Goal: Navigation & Orientation: Understand site structure

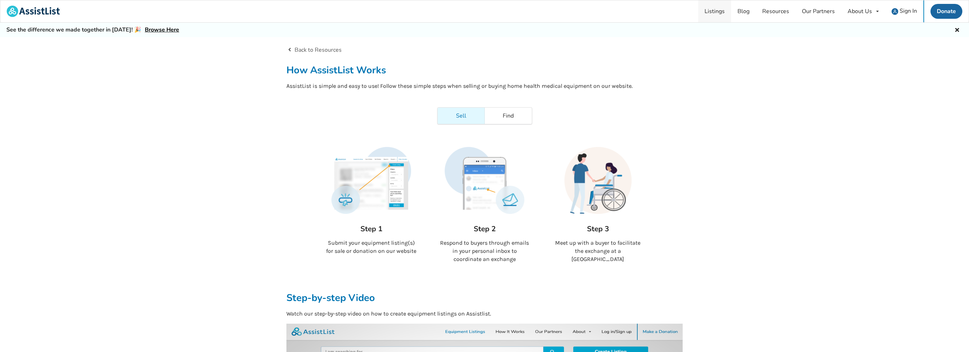
click at [723, 9] on link "Listings" at bounding box center [714, 11] width 33 height 22
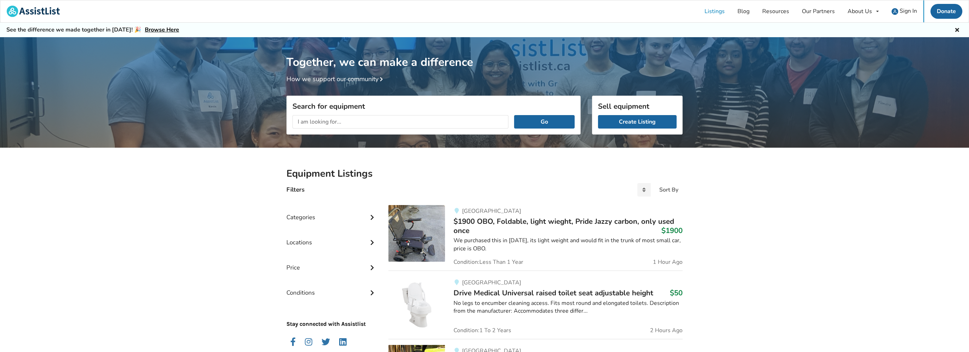
click at [357, 76] on link "How we support our community" at bounding box center [335, 79] width 99 height 8
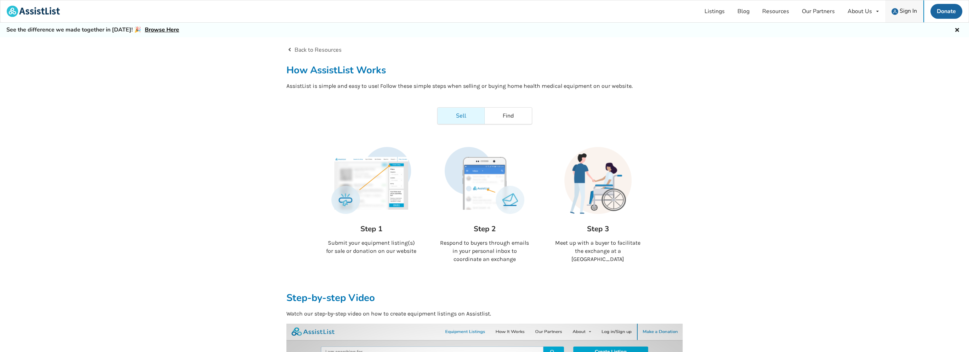
click at [902, 11] on span "Sign In" at bounding box center [907, 11] width 17 height 8
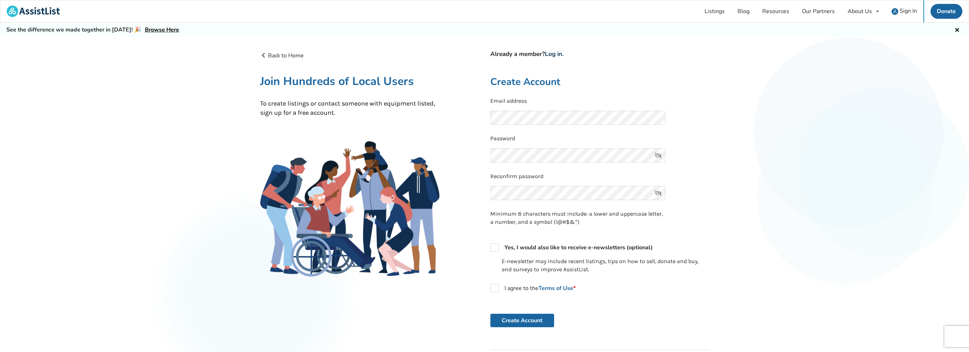
click at [550, 53] on link "Log in" at bounding box center [553, 54] width 17 height 8
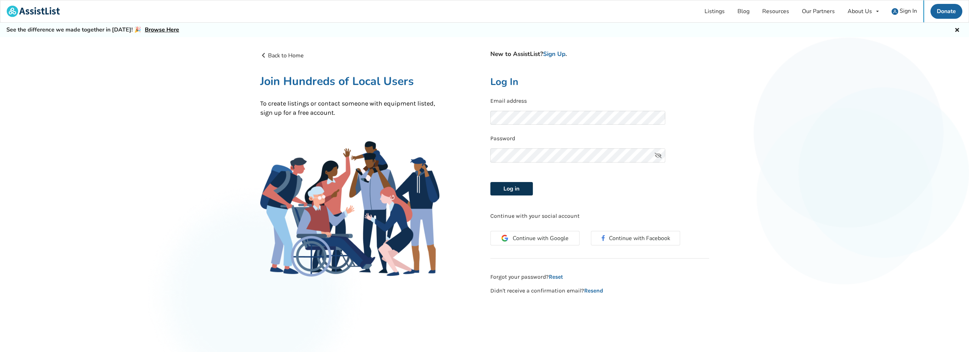
click at [514, 190] on button "Log in" at bounding box center [511, 188] width 42 height 13
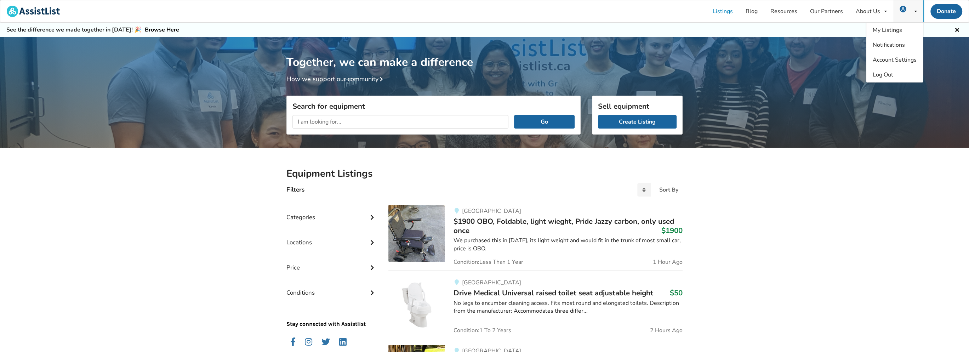
click at [915, 11] on icon at bounding box center [915, 11] width 2 height 4
click at [888, 59] on span "Account Settings" at bounding box center [895, 60] width 44 height 8
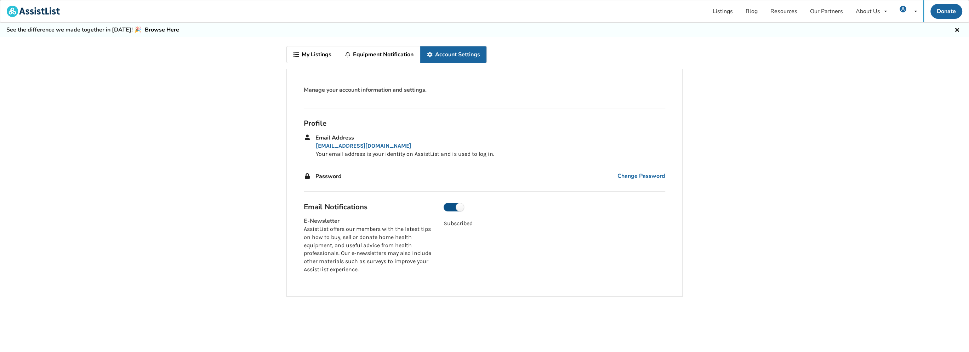
click at [448, 207] on label at bounding box center [454, 207] width 20 height 8
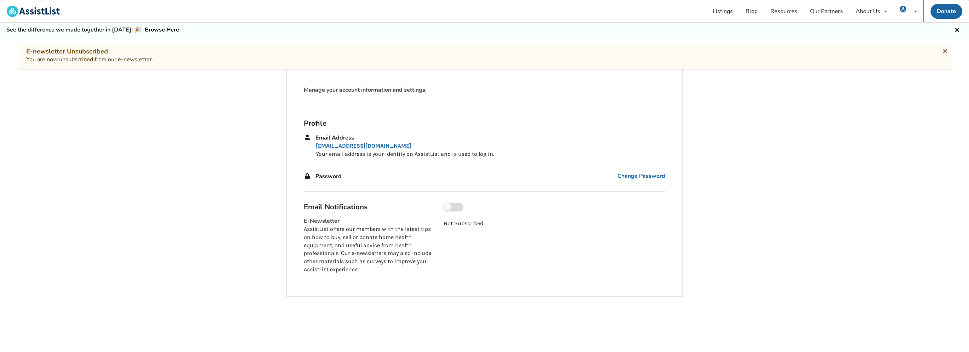
click at [456, 205] on label at bounding box center [454, 207] width 20 height 8
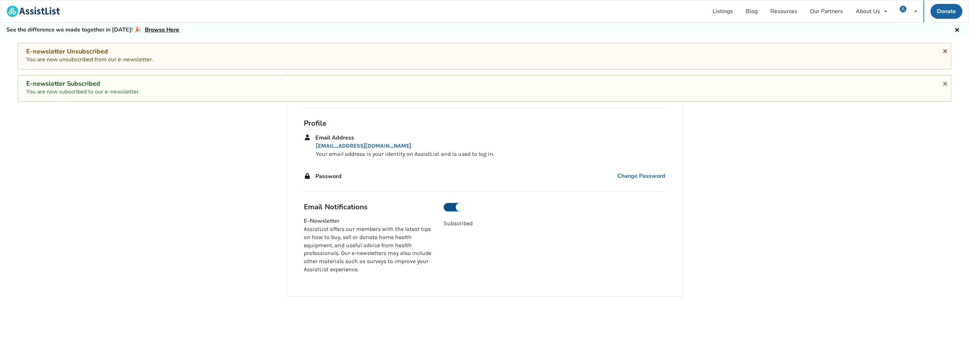
click at [451, 205] on label at bounding box center [454, 207] width 20 height 8
checkbox input "false"
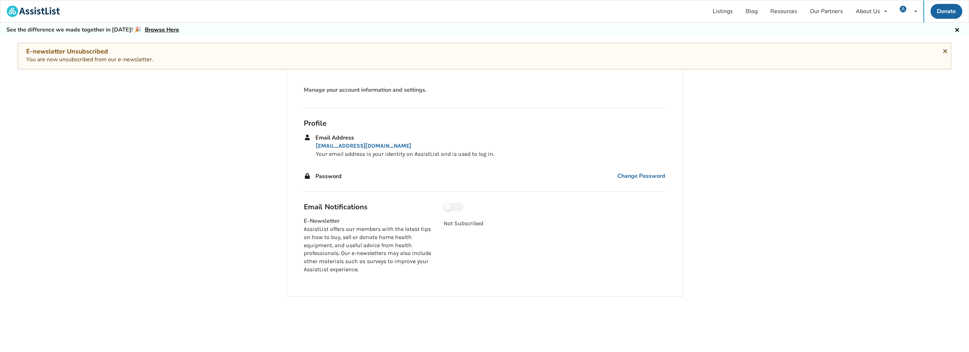
click at [944, 51] on icon at bounding box center [945, 50] width 7 height 6
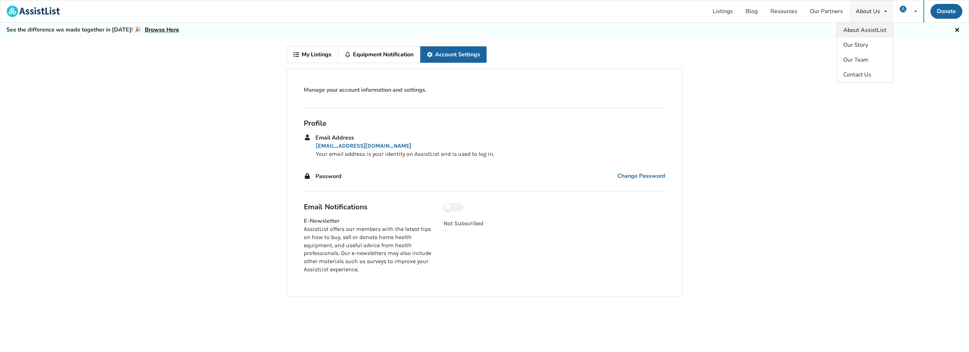
click at [865, 29] on span "About AssistList" at bounding box center [864, 30] width 43 height 8
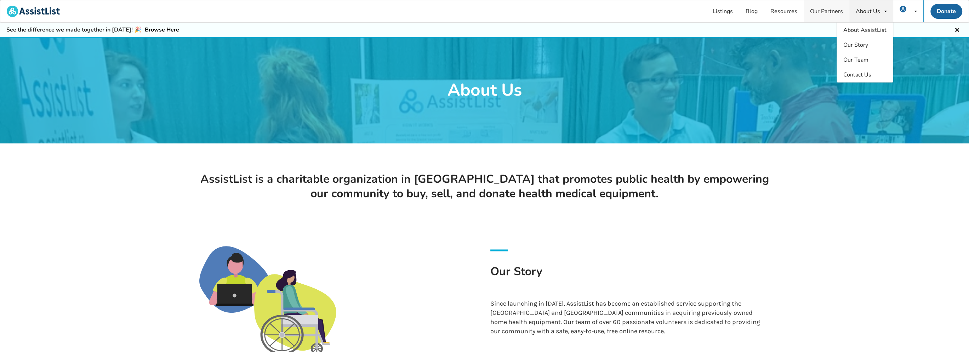
click at [819, 12] on link "Our Partners" at bounding box center [826, 11] width 46 height 22
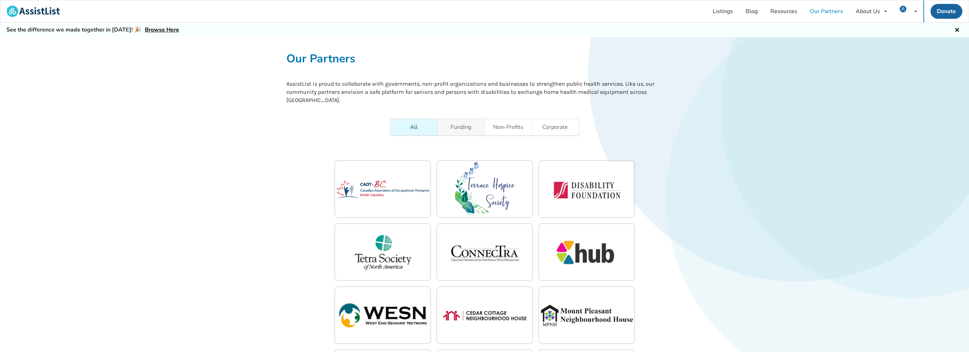
click at [465, 127] on link "Funding" at bounding box center [460, 127] width 47 height 16
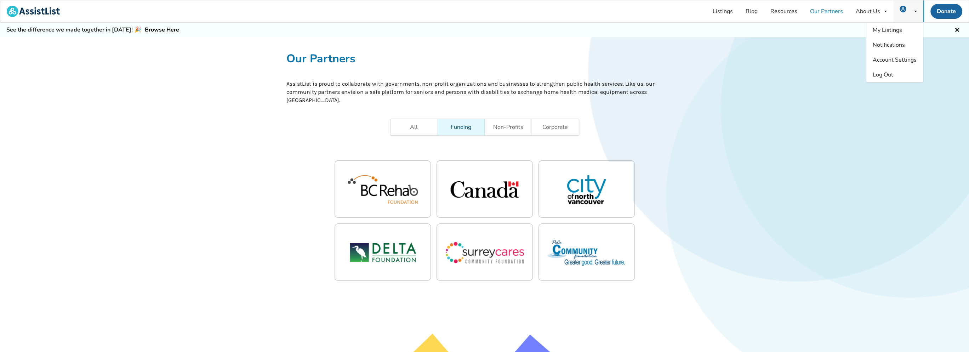
click at [902, 10] on img at bounding box center [902, 9] width 7 height 7
click at [885, 73] on span "Log Out" at bounding box center [883, 75] width 21 height 8
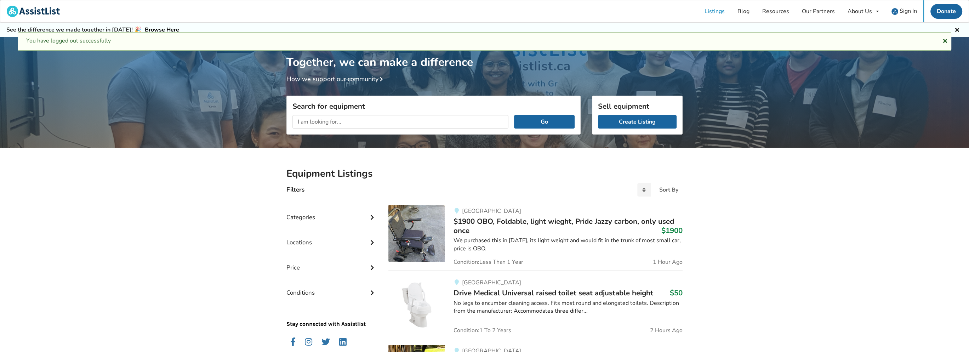
click at [944, 40] on icon at bounding box center [945, 40] width 7 height 6
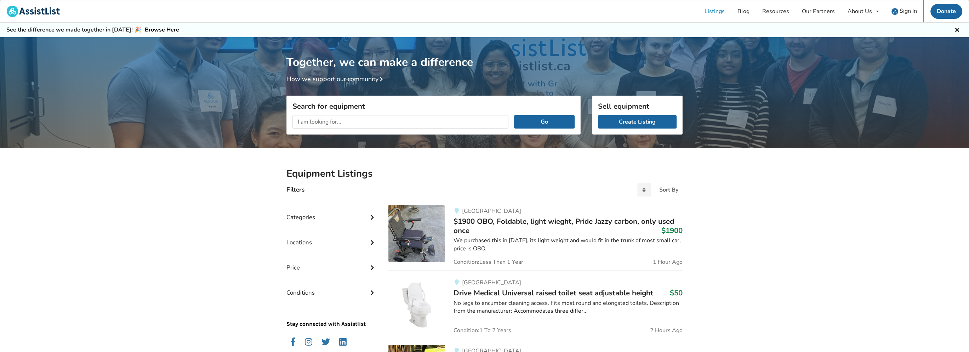
click at [956, 30] on icon at bounding box center [957, 29] width 7 height 6
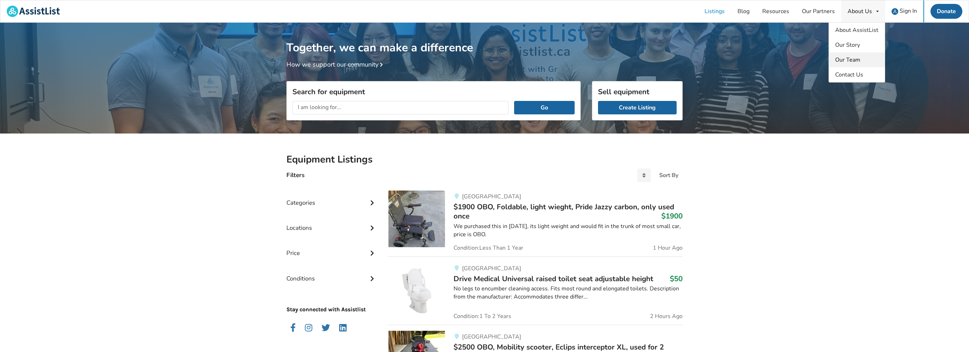
click at [855, 56] on span "Our Team" at bounding box center [847, 60] width 25 height 8
